Goal: Task Accomplishment & Management: Manage account settings

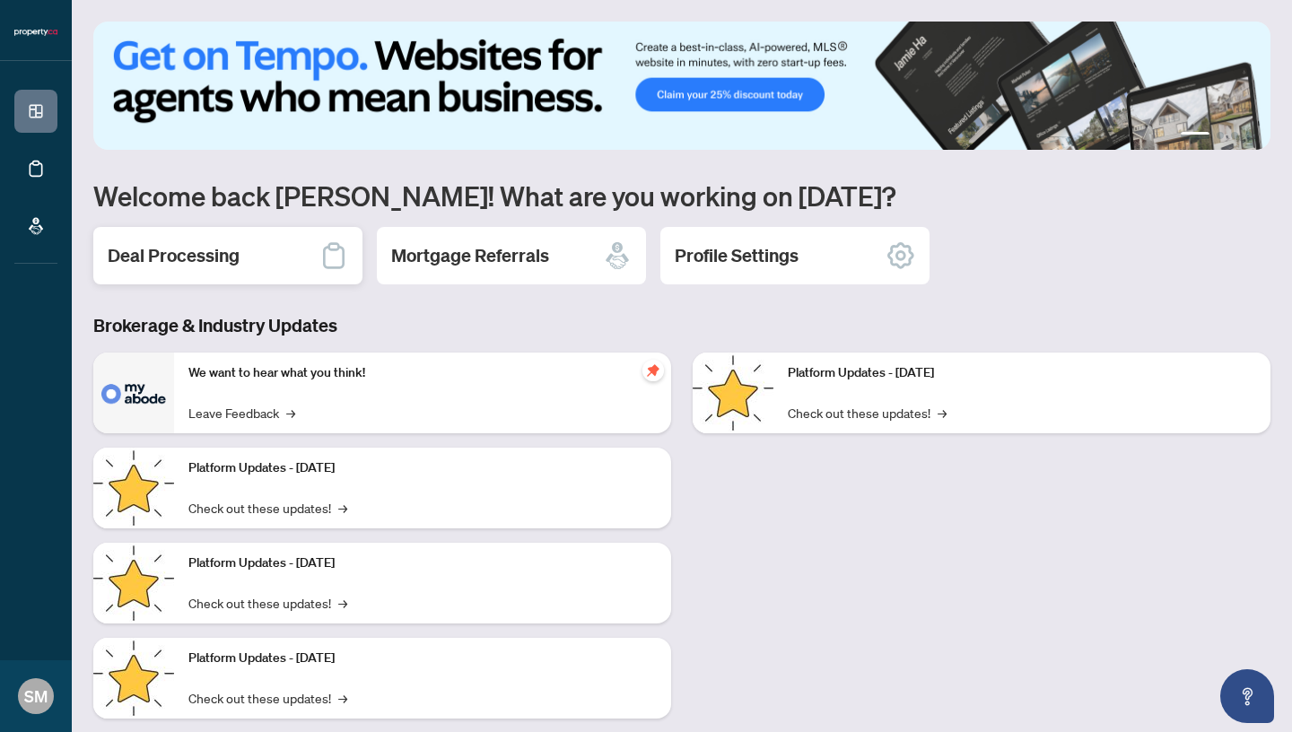
click at [234, 250] on h2 "Deal Processing" at bounding box center [174, 255] width 132 height 25
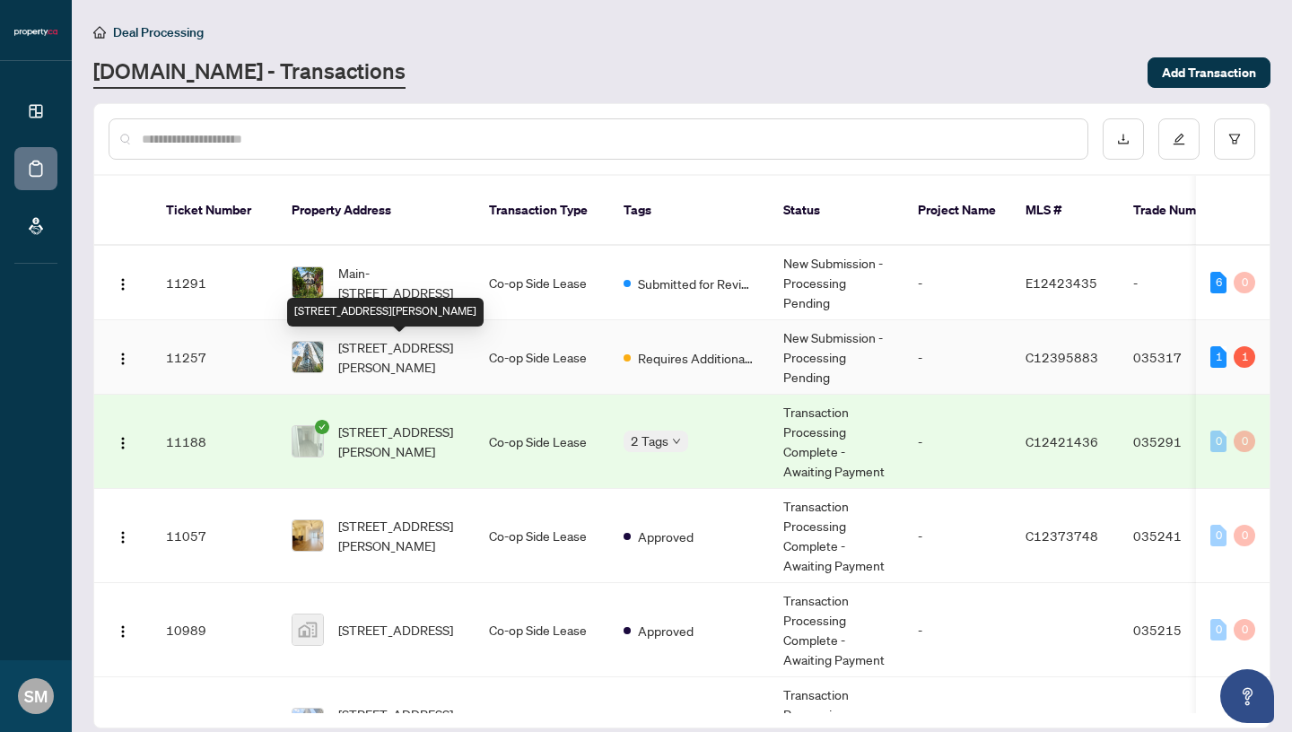
click at [387, 361] on span "[STREET_ADDRESS][PERSON_NAME]" at bounding box center [399, 356] width 122 height 39
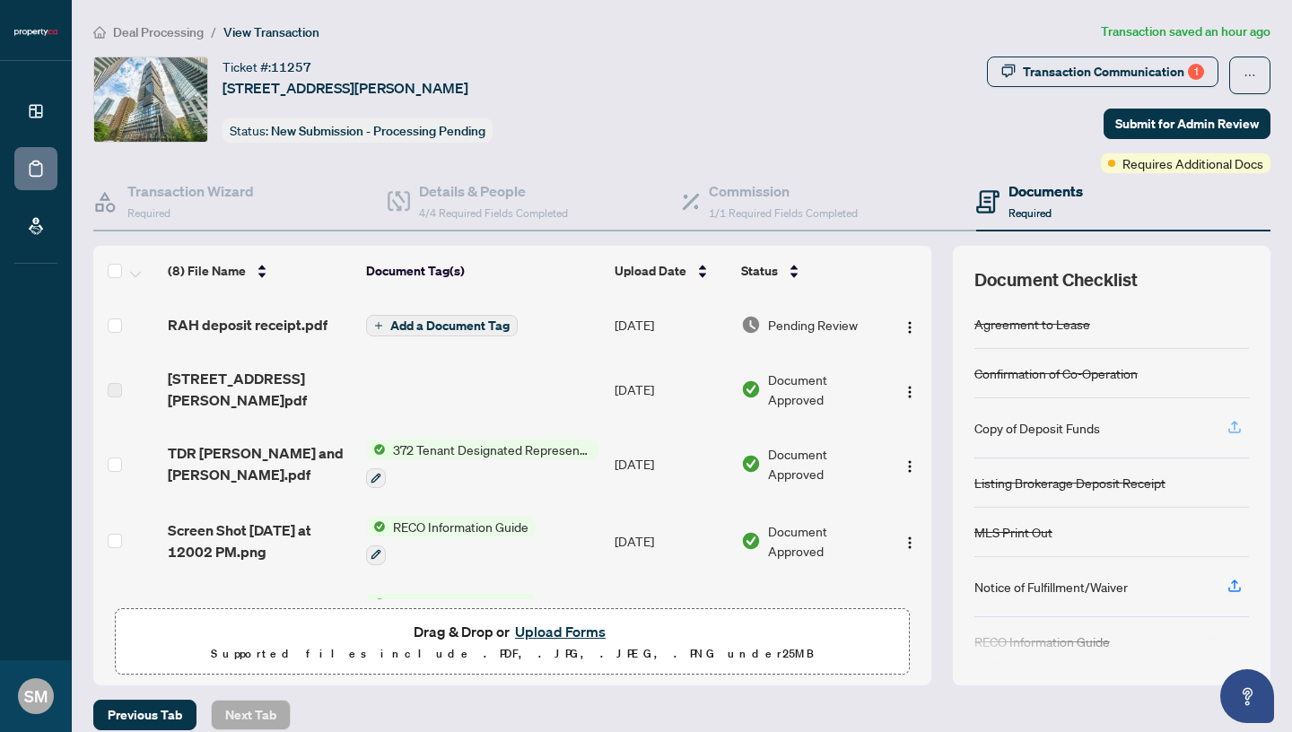
click at [1235, 424] on icon "button" at bounding box center [1234, 425] width 7 height 9
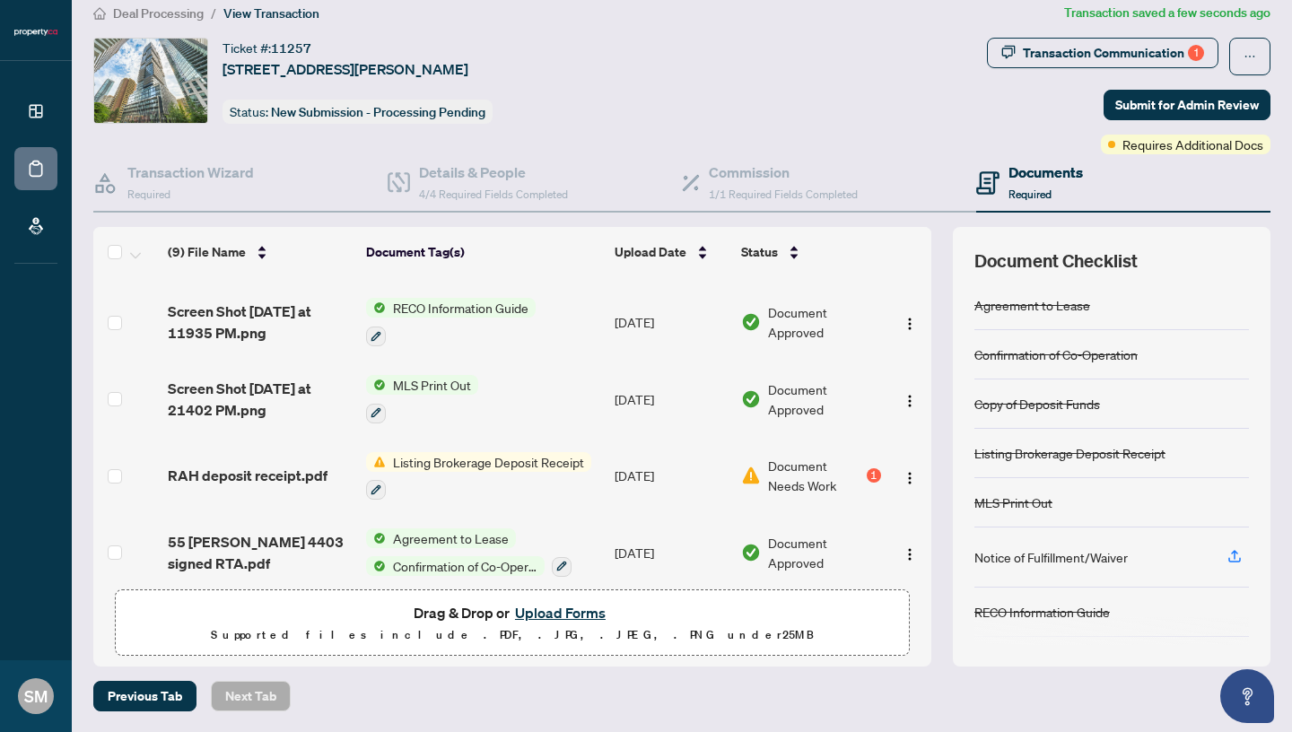
scroll to position [355, 0]
click at [910, 474] on img "button" at bounding box center [910, 477] width 14 height 14
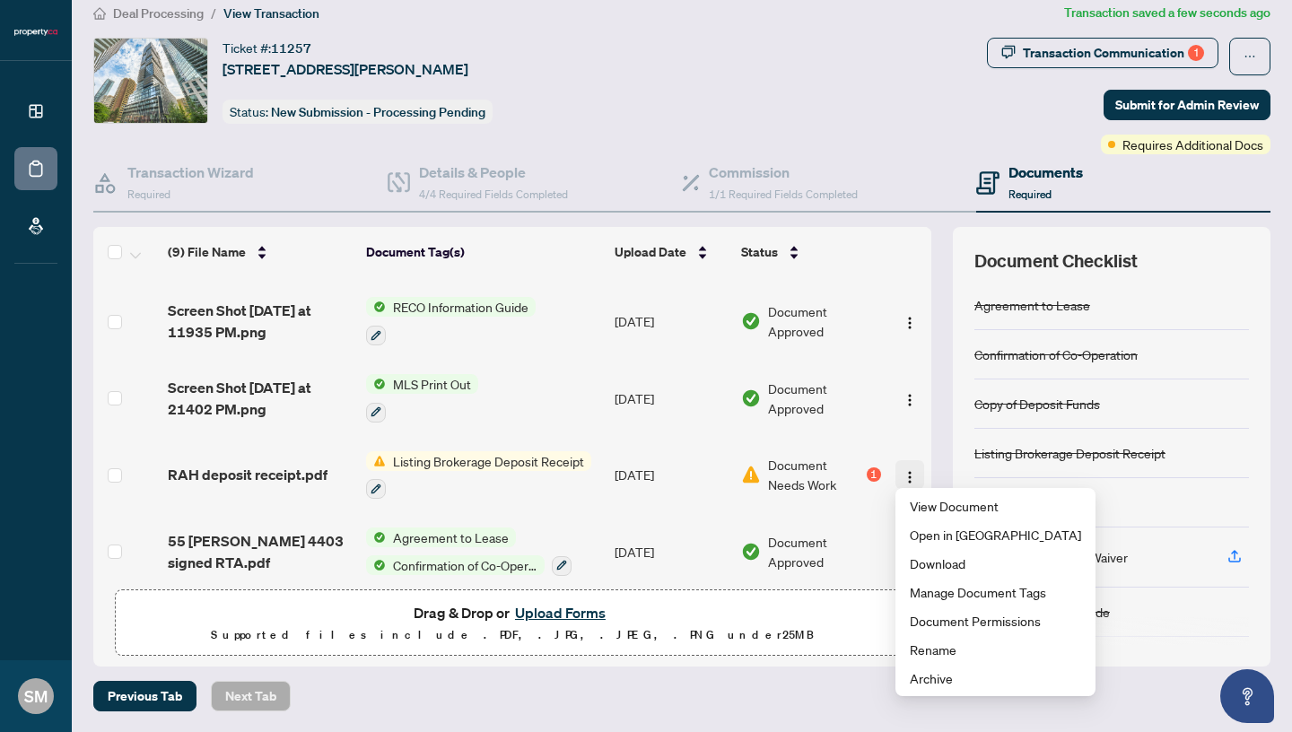
click at [910, 474] on img "button" at bounding box center [910, 477] width 14 height 14
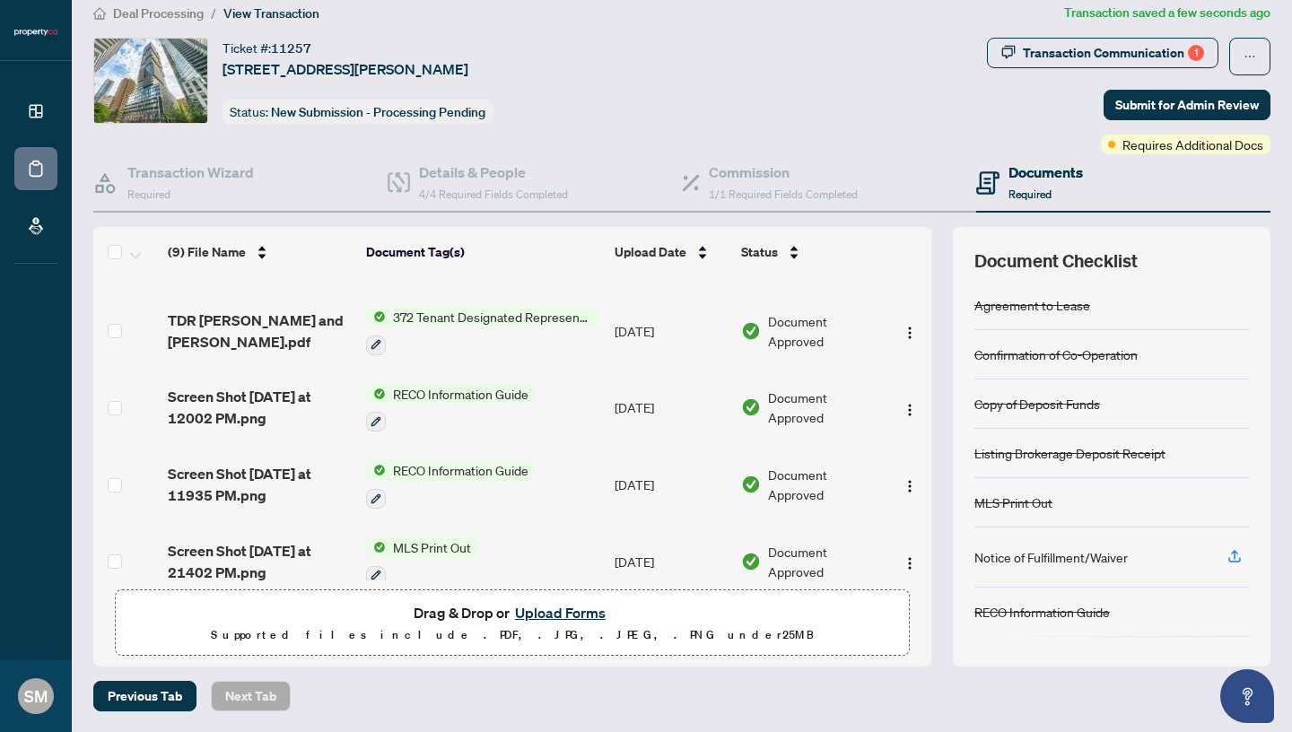
scroll to position [0, 0]
